Goal: Use online tool/utility: Use online tool/utility

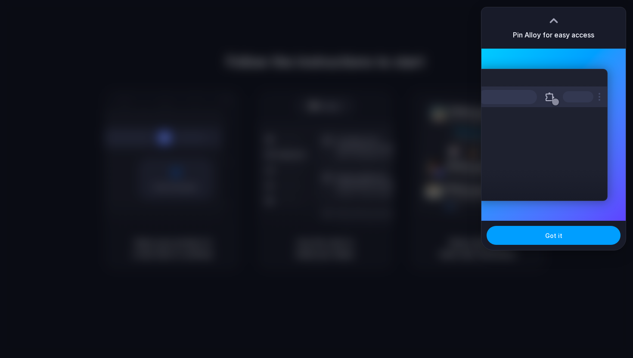
click at [557, 232] on span "Got it" at bounding box center [553, 235] width 17 height 9
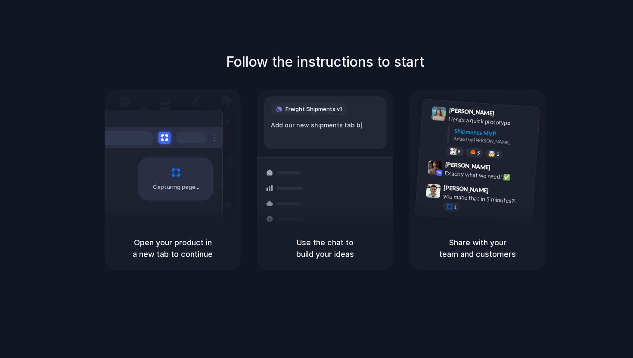
click at [176, 180] on div "Capturing page" at bounding box center [175, 179] width 75 height 43
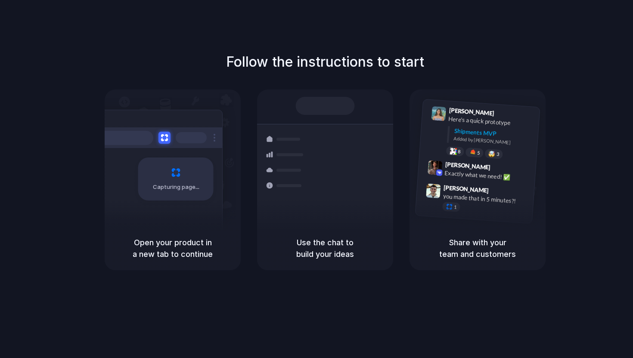
click at [177, 213] on div "Capturing page" at bounding box center [158, 176] width 130 height 132
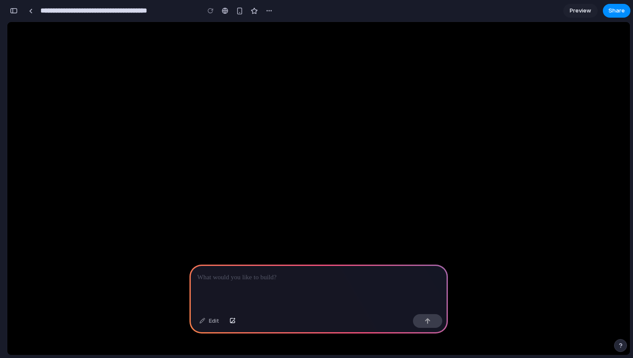
click at [257, 285] on div at bounding box center [318, 288] width 258 height 46
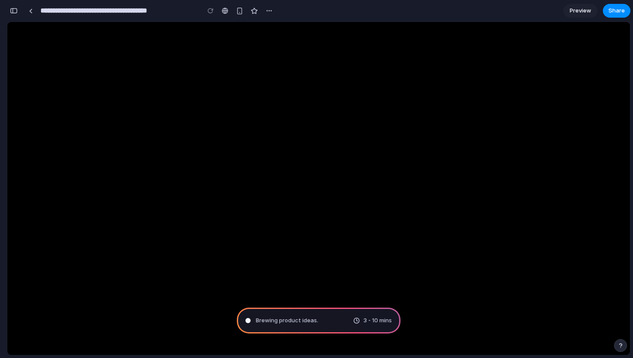
scroll to position [20, 0]
type input "**********"
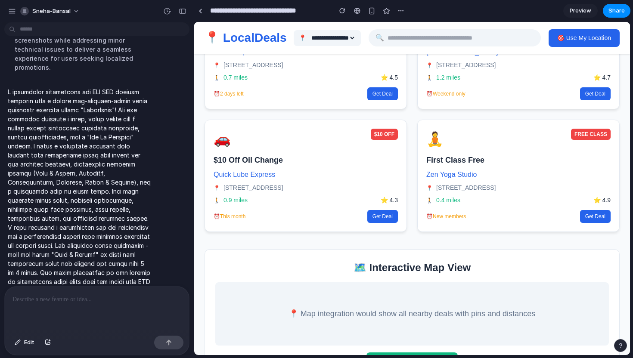
scroll to position [529, 0]
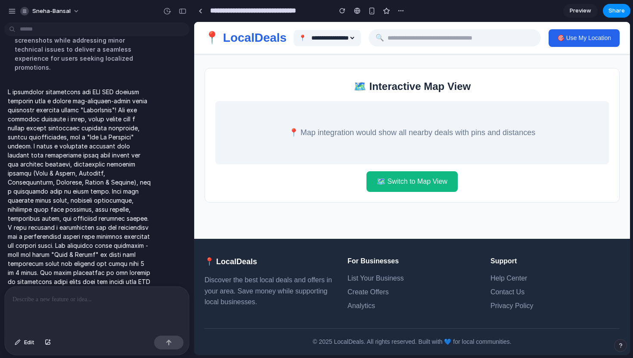
click at [407, 137] on p "📍 Map integration would show all nearby deals with pins and distances" at bounding box center [412, 133] width 376 height 12
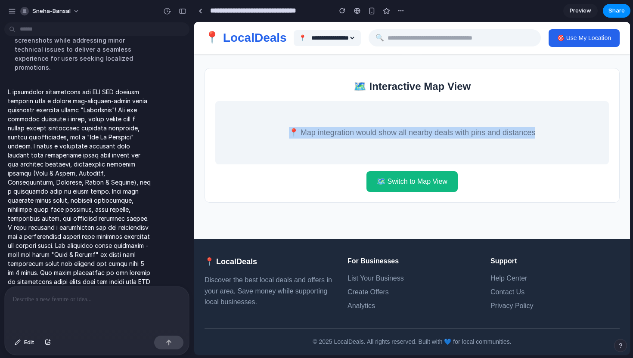
drag, startPoint x: 282, startPoint y: 127, endPoint x: 505, endPoint y: 158, distance: 225.0
click at [503, 155] on div "📍 Map integration would show all nearby deals with pins and distances" at bounding box center [411, 132] width 393 height 63
click at [441, 179] on button "🗺️ Switch to Map View" at bounding box center [411, 181] width 91 height 21
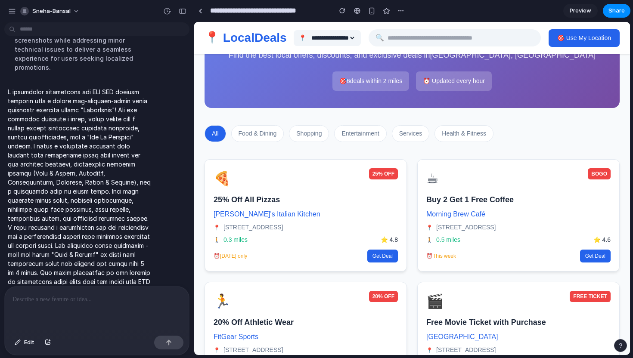
scroll to position [0, 0]
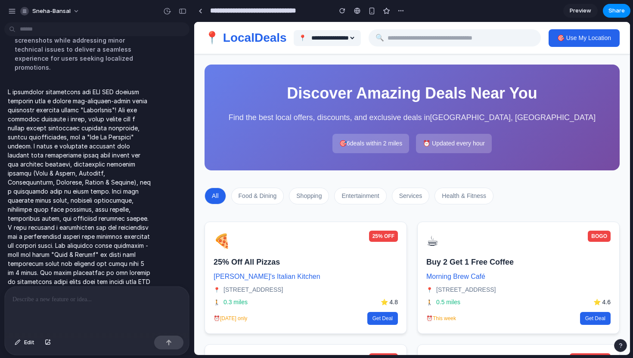
click at [256, 199] on button "Food & Dining" at bounding box center [257, 196] width 53 height 17
click at [303, 198] on button "Shopping" at bounding box center [309, 196] width 40 height 17
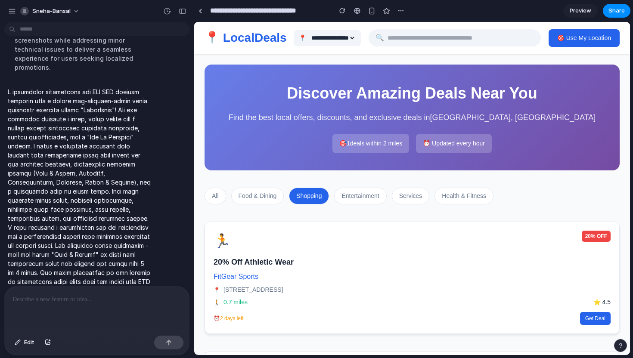
click at [358, 200] on button "Entertainment" at bounding box center [360, 196] width 52 height 17
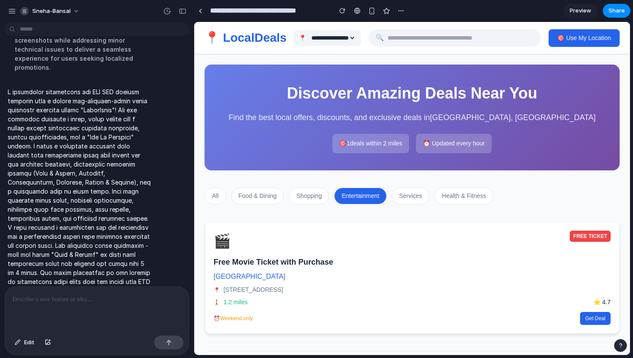
click at [413, 197] on button "Services" at bounding box center [411, 196] width 38 height 17
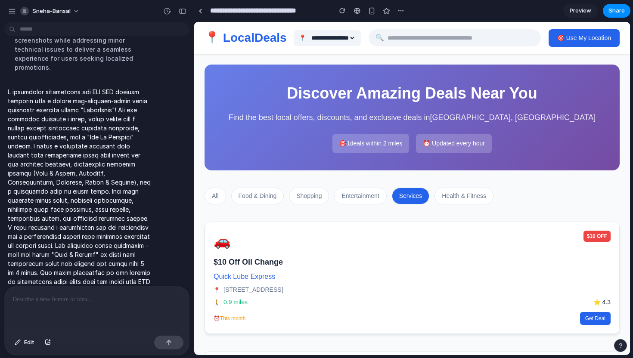
click at [485, 196] on button "Health & Fitness" at bounding box center [463, 196] width 59 height 17
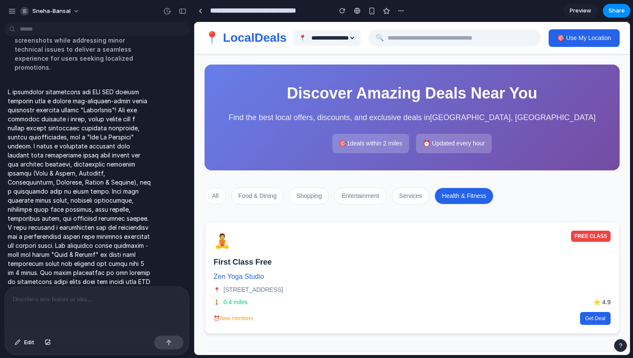
click at [216, 196] on button "All" at bounding box center [215, 196] width 22 height 17
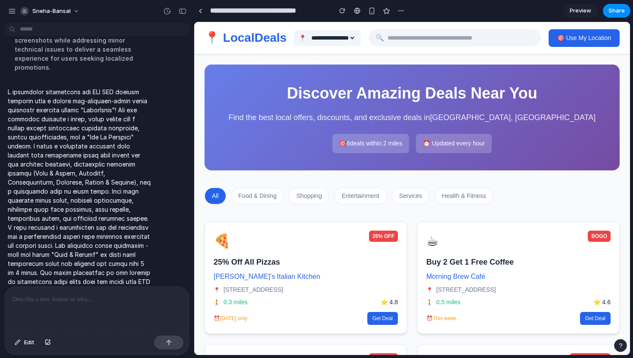
click at [353, 36] on select "**********" at bounding box center [332, 37] width 46 height 7
click at [569, 36] on button "🎯 Use My Location" at bounding box center [583, 38] width 71 height 18
click at [566, 39] on button "🎯 Use My Location" at bounding box center [583, 38] width 71 height 18
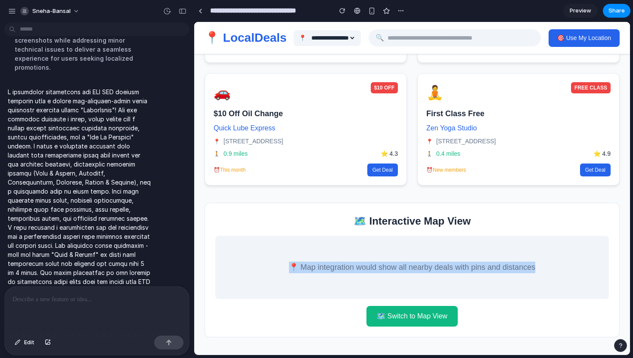
scroll to position [476, 0]
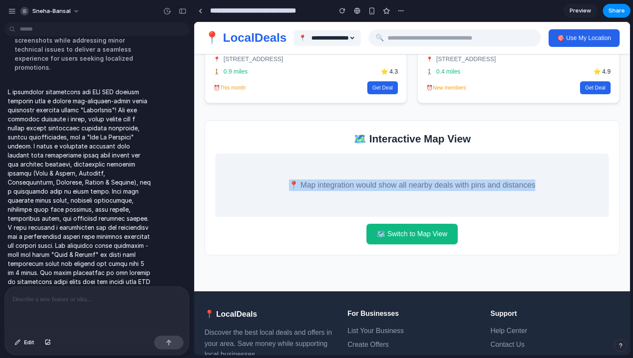
click at [410, 232] on button "🗺️ Switch to Map View" at bounding box center [411, 234] width 91 height 21
click at [421, 235] on button "🗺️ Switch to Map View" at bounding box center [411, 234] width 91 height 21
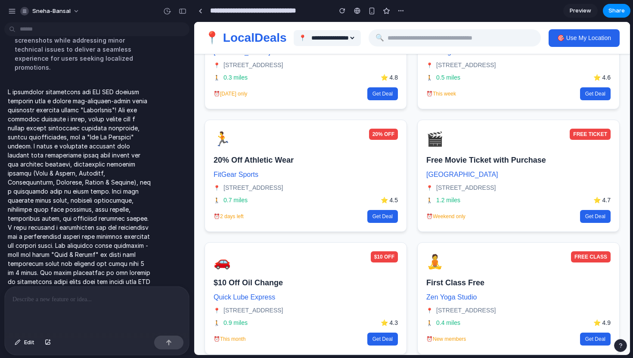
scroll to position [0, 0]
